Goal: Find specific page/section: Find specific page/section

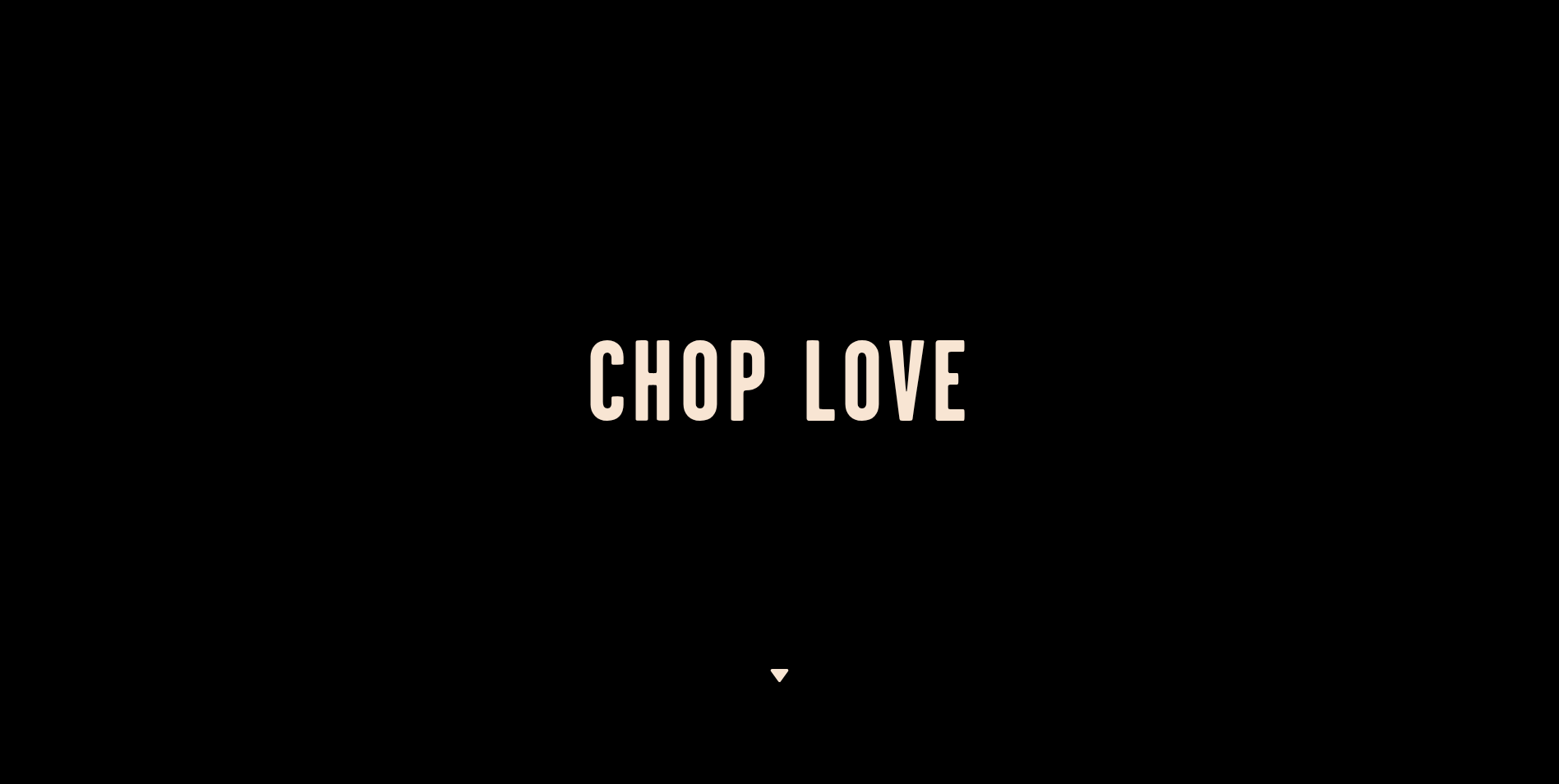
click at [783, 673] on img at bounding box center [779, 675] width 21 height 13
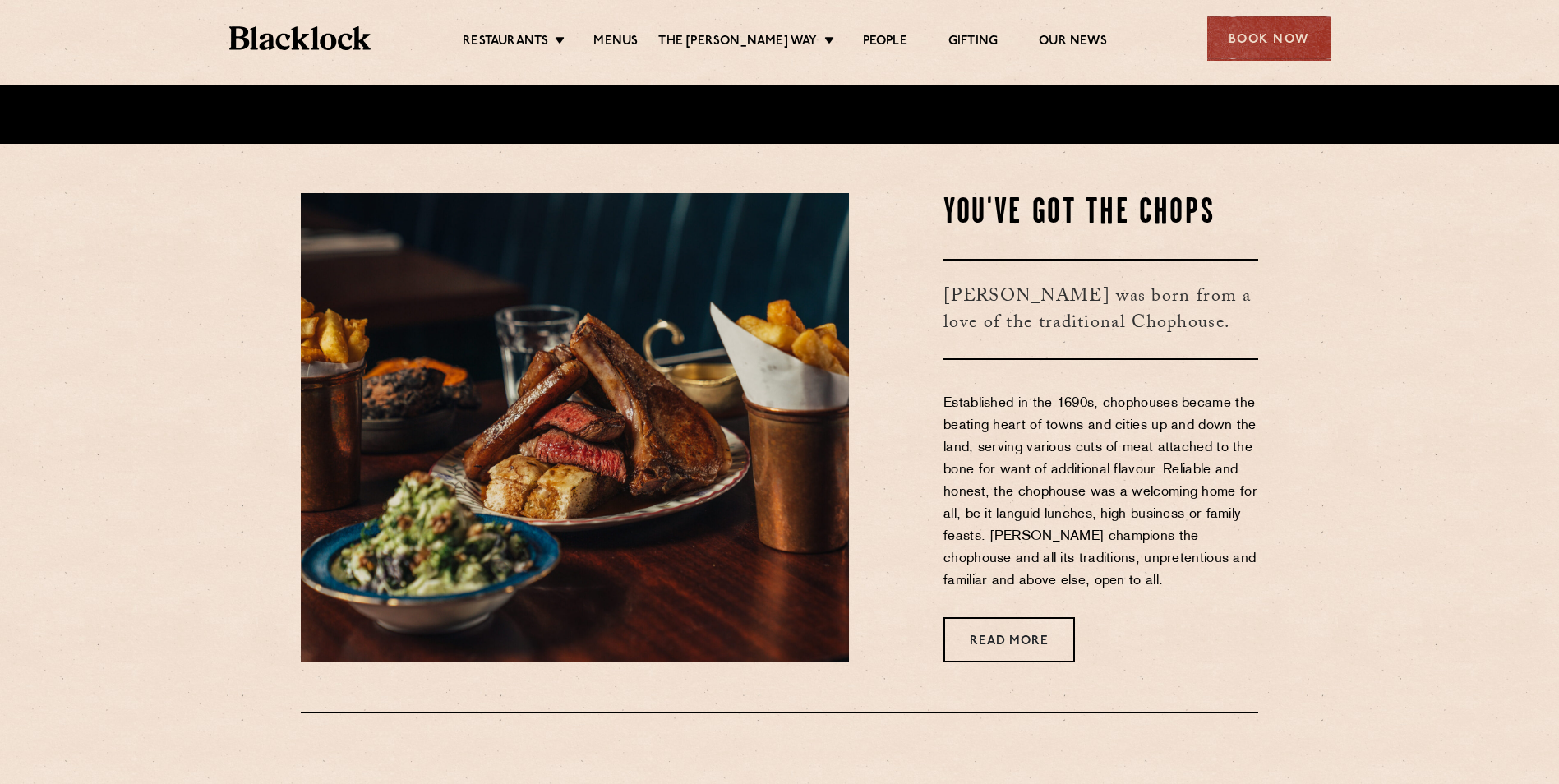
scroll to position [649, 0]
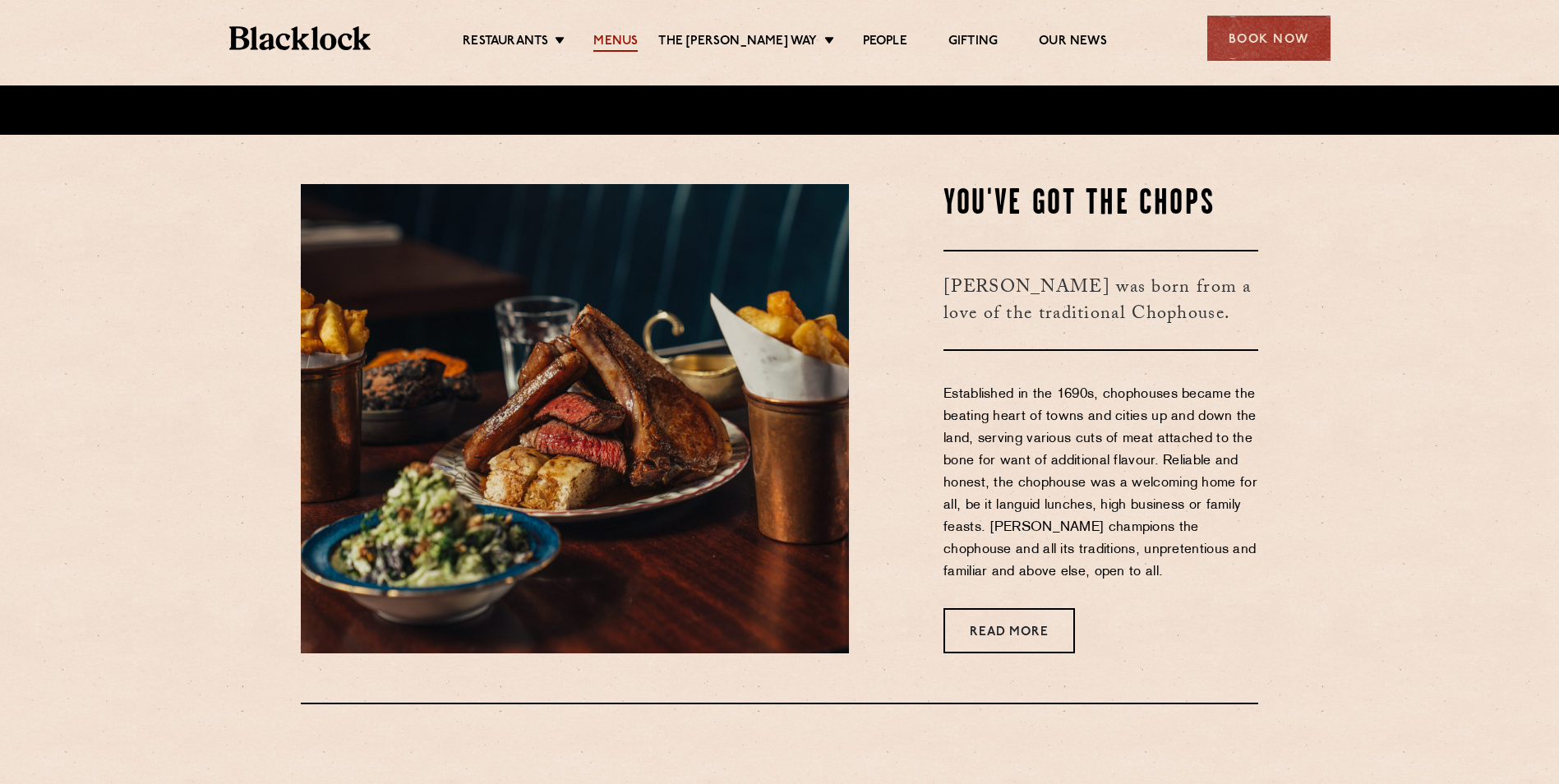
click at [627, 39] on link "Menus" at bounding box center [614, 42] width 44 height 18
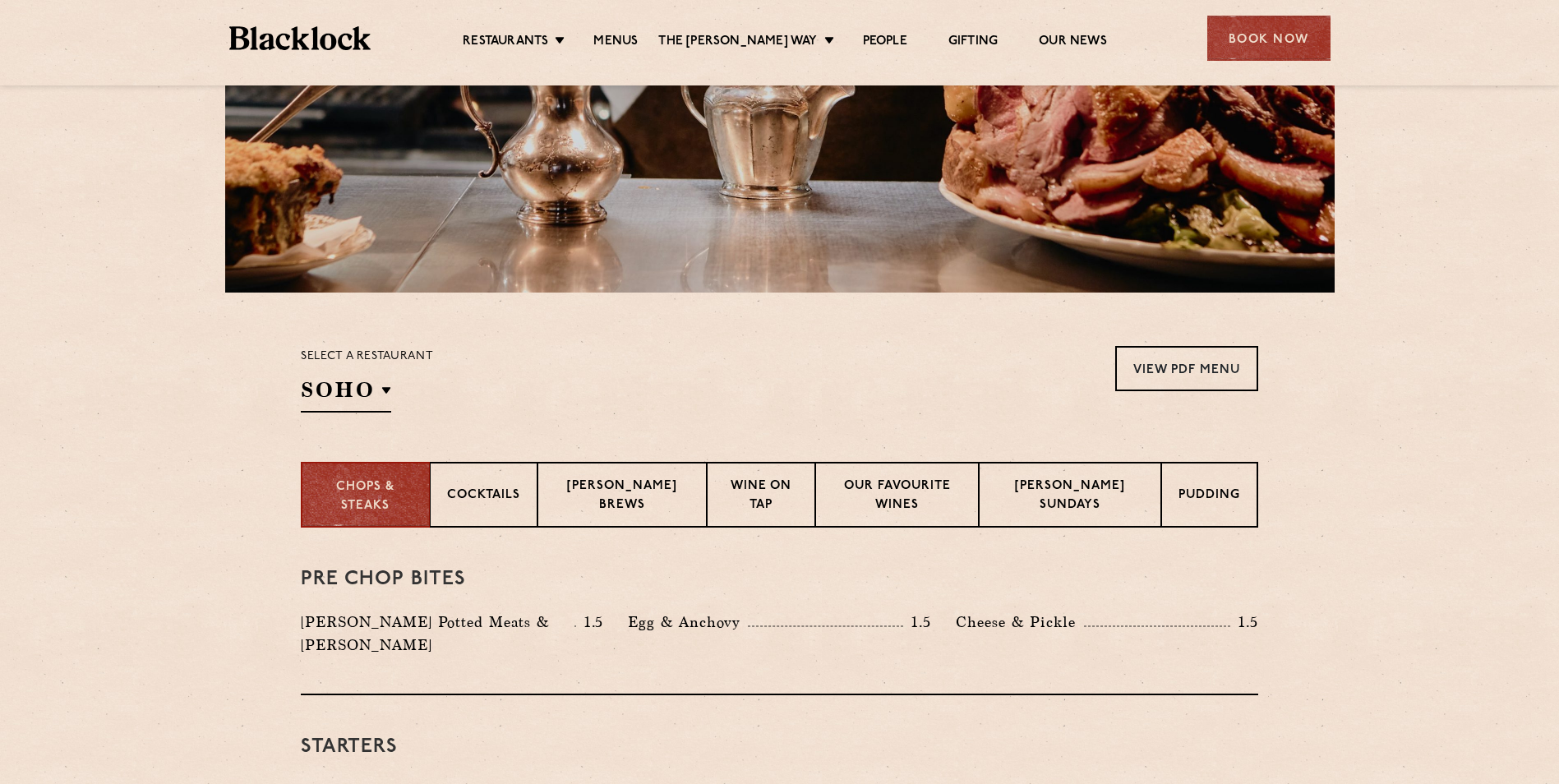
scroll to position [328, 0]
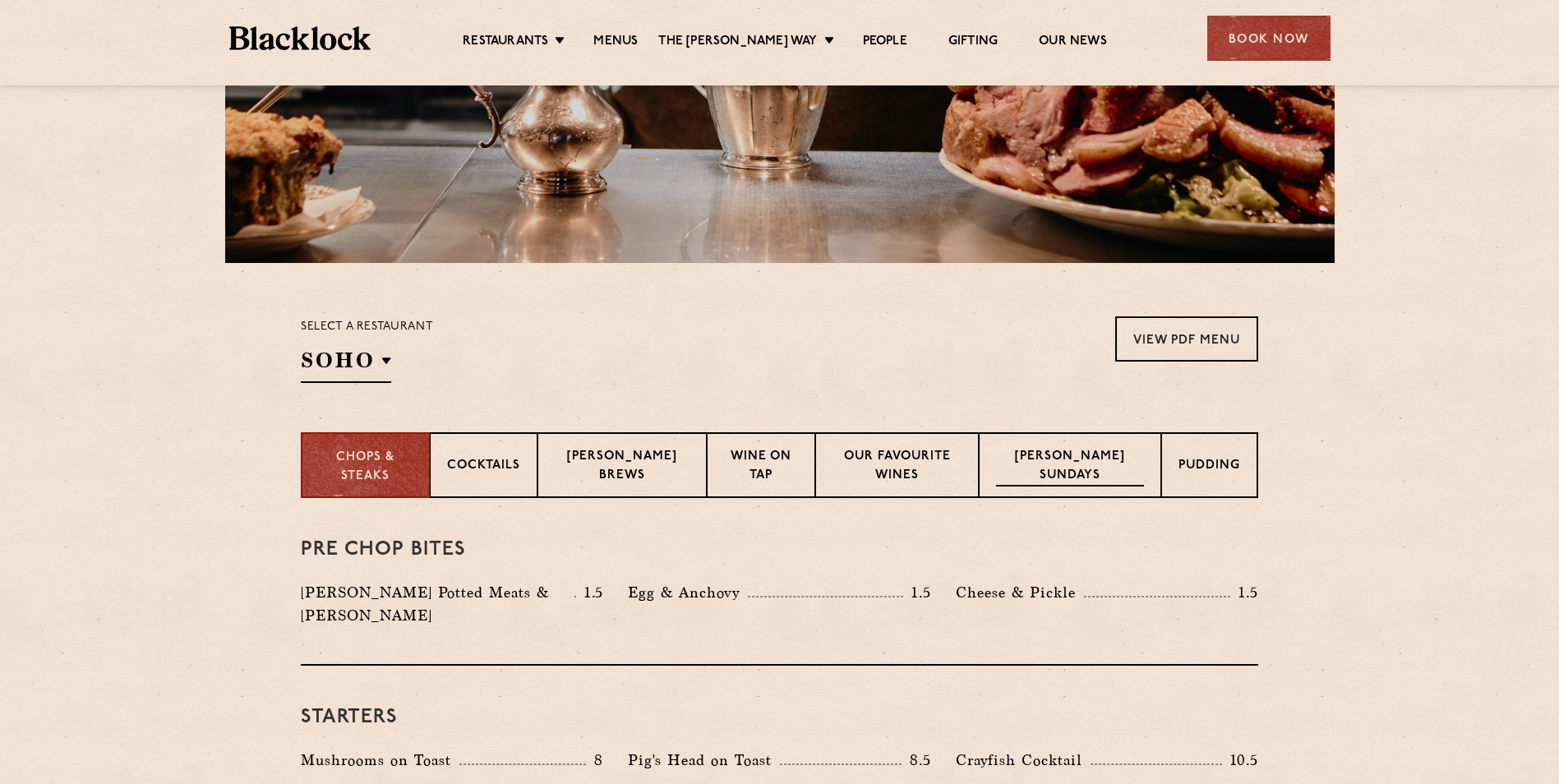
click at [1041, 460] on p "[PERSON_NAME] Sundays" at bounding box center [1069, 467] width 148 height 39
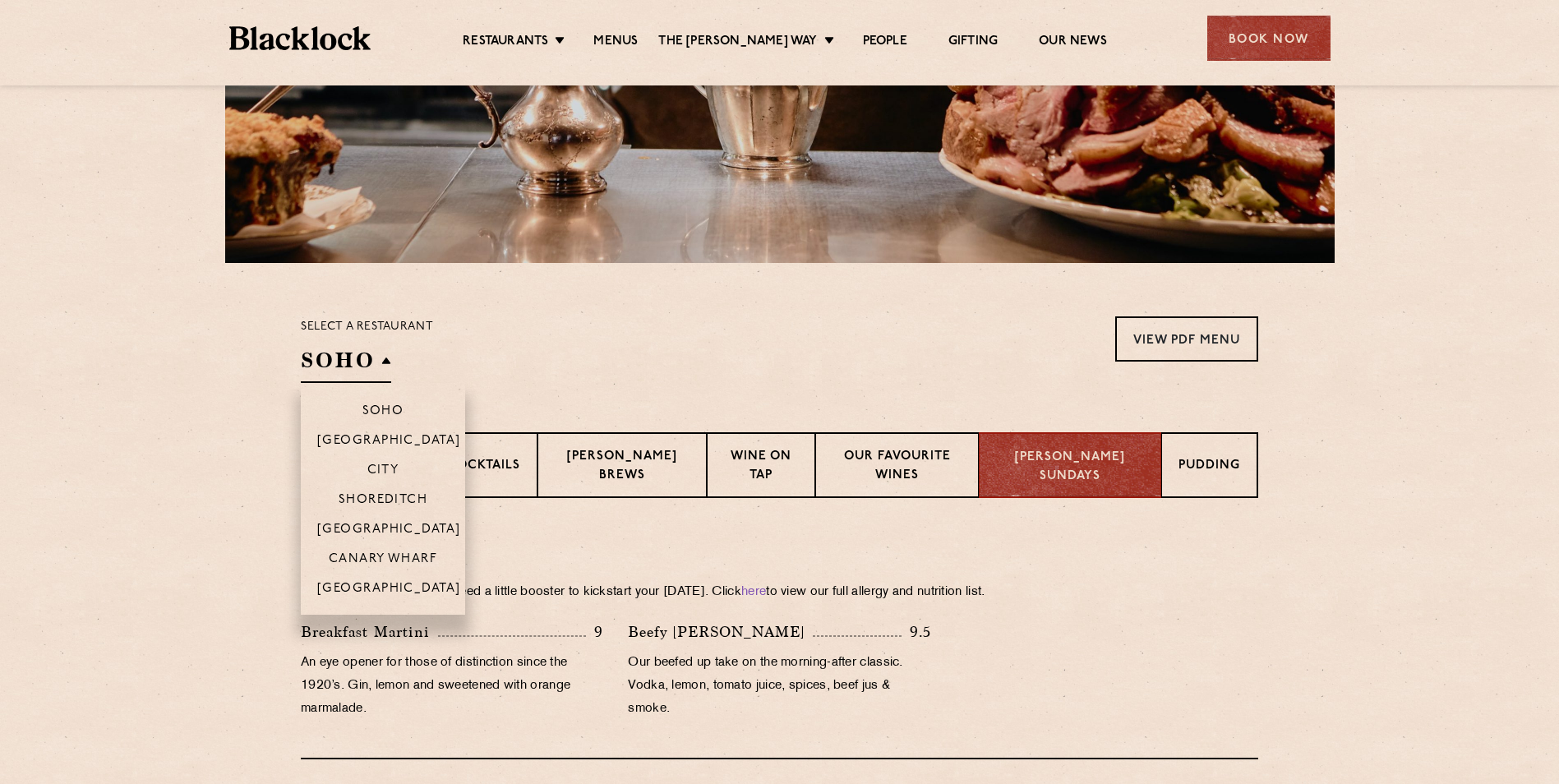
click at [389, 520] on li "[GEOGRAPHIC_DATA]" at bounding box center [383, 528] width 165 height 29
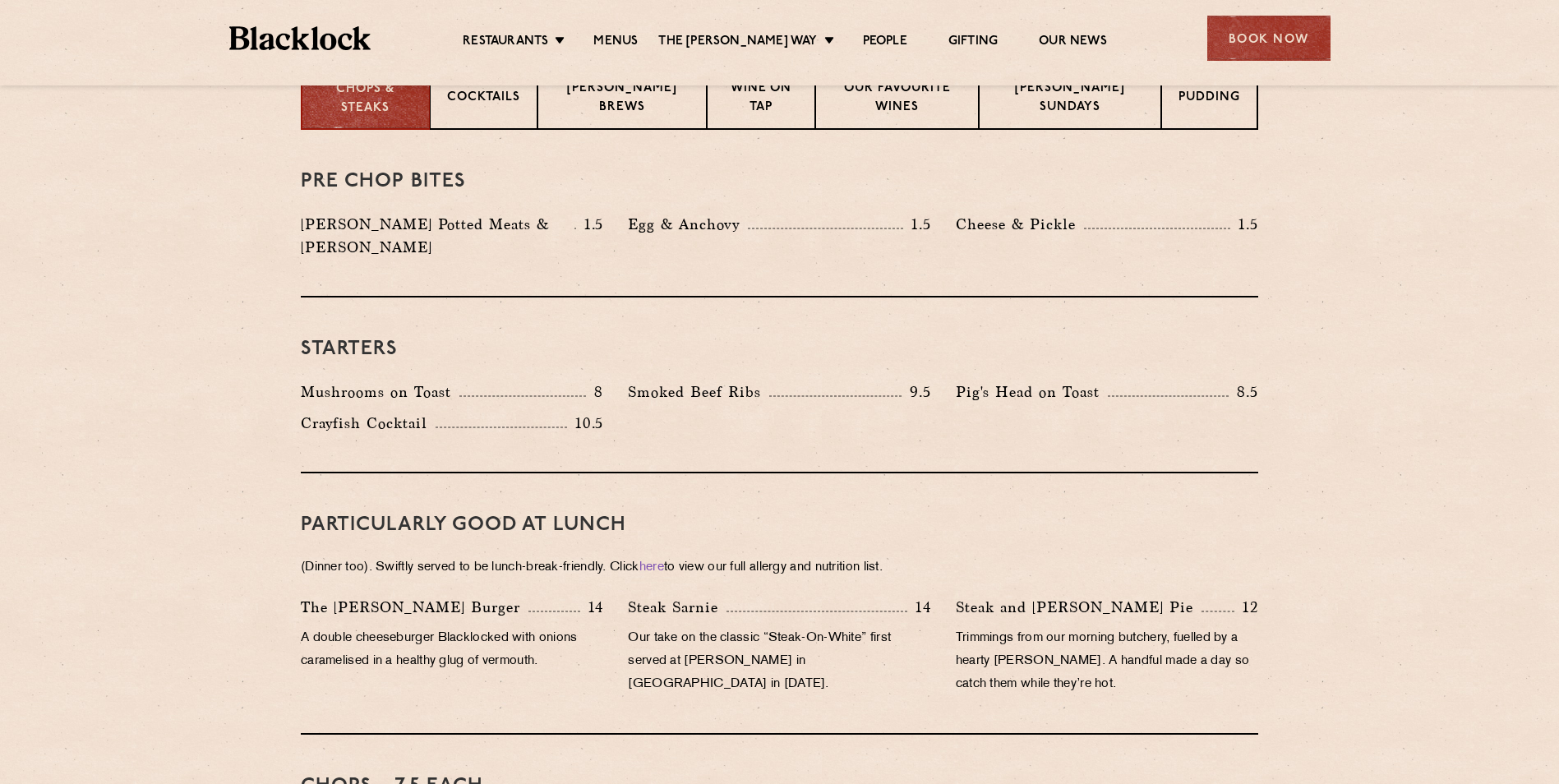
scroll to position [411, 0]
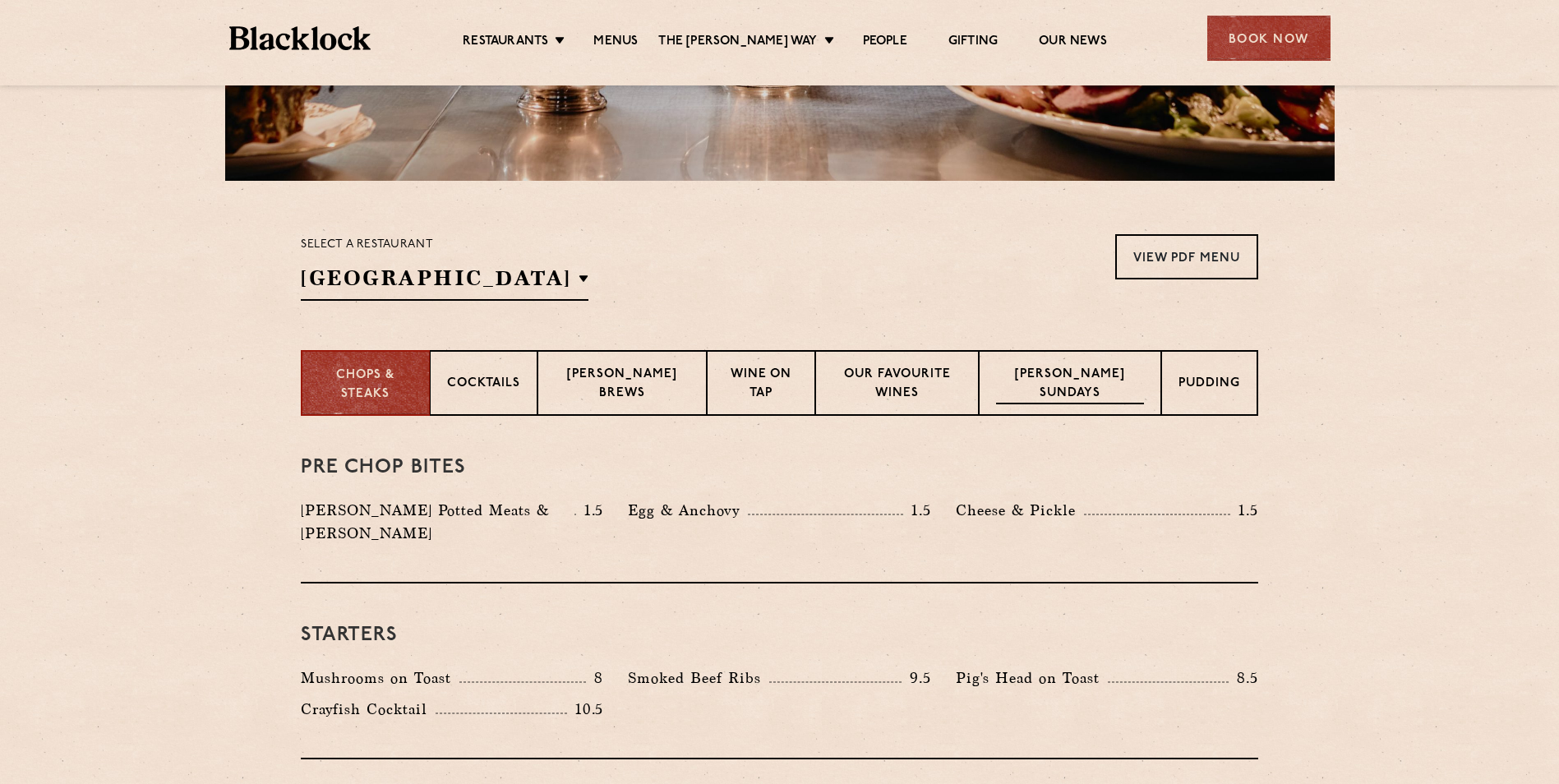
click at [1085, 392] on p "[PERSON_NAME] Sundays" at bounding box center [1069, 384] width 148 height 39
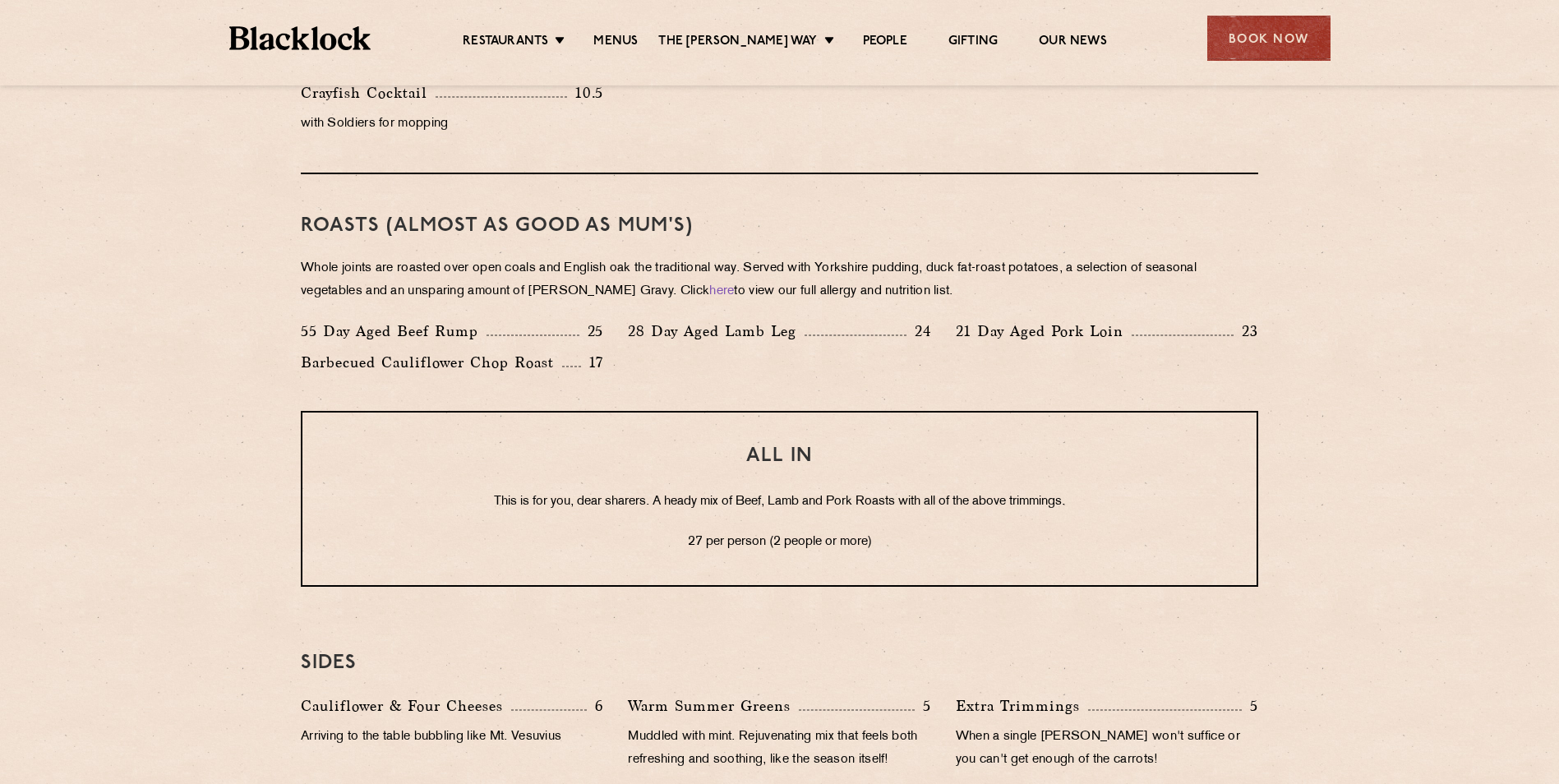
scroll to position [1478, 0]
